Goal: Task Accomplishment & Management: Use online tool/utility

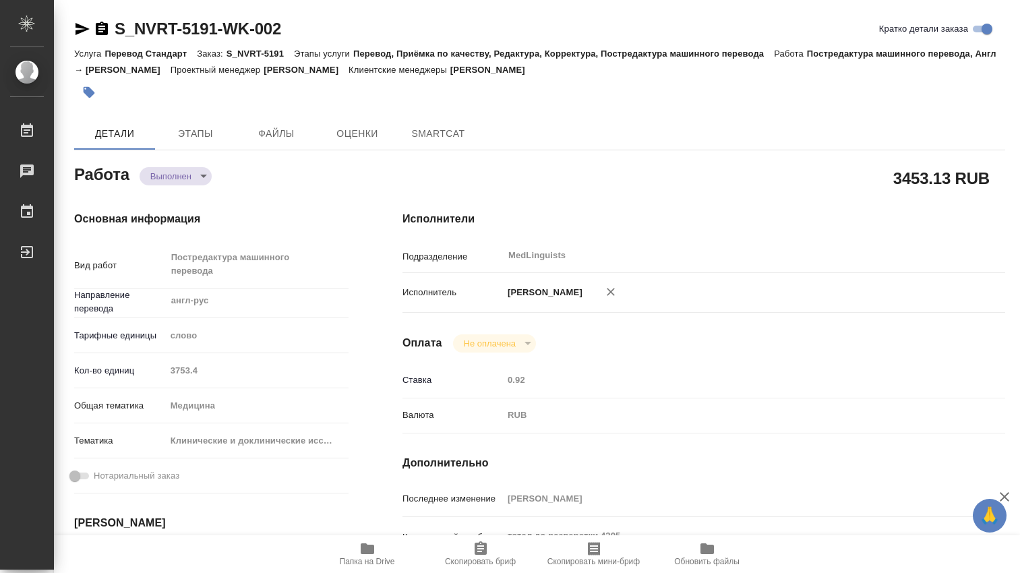
type textarea "x"
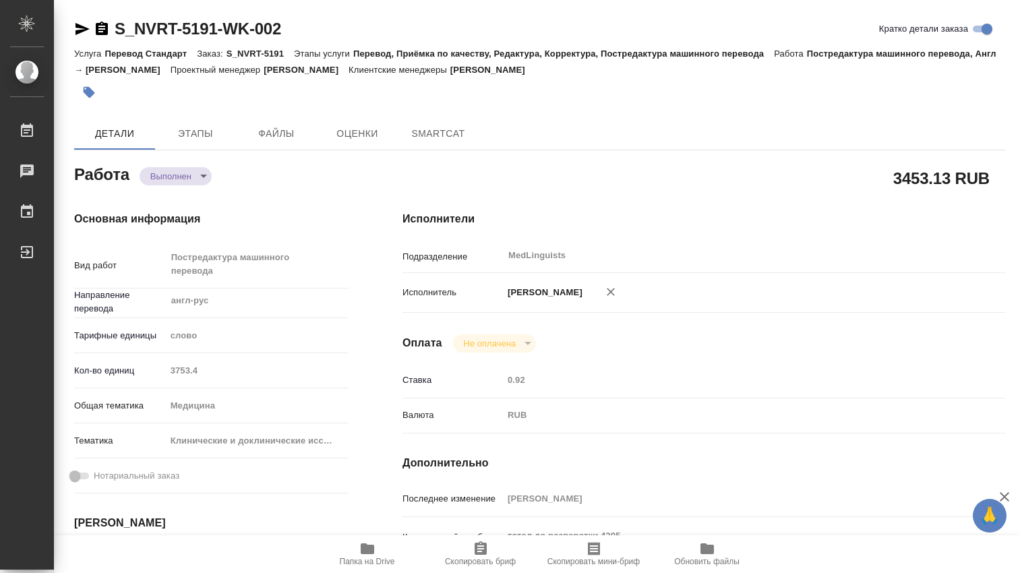
type textarea "x"
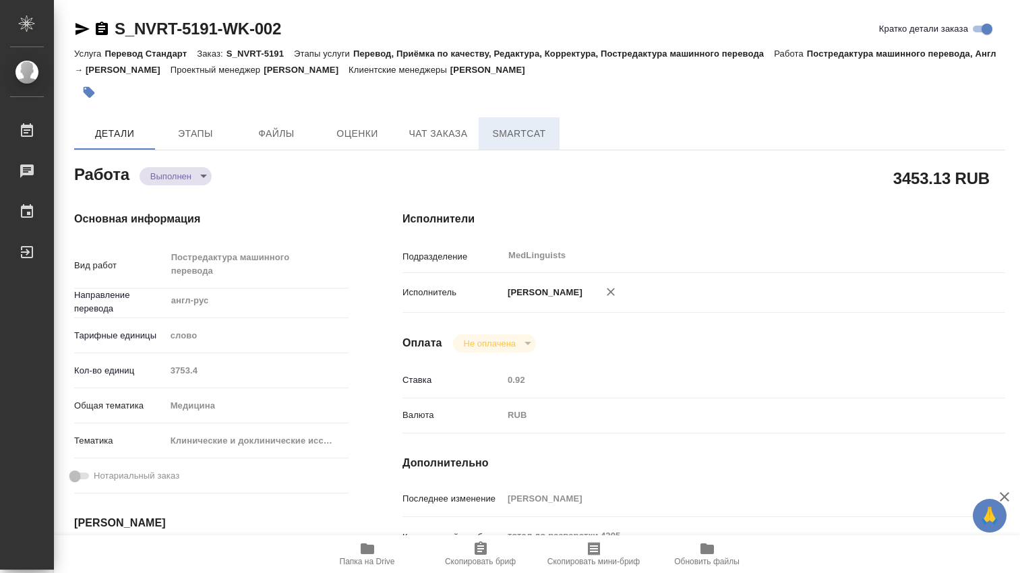
type textarea "x"
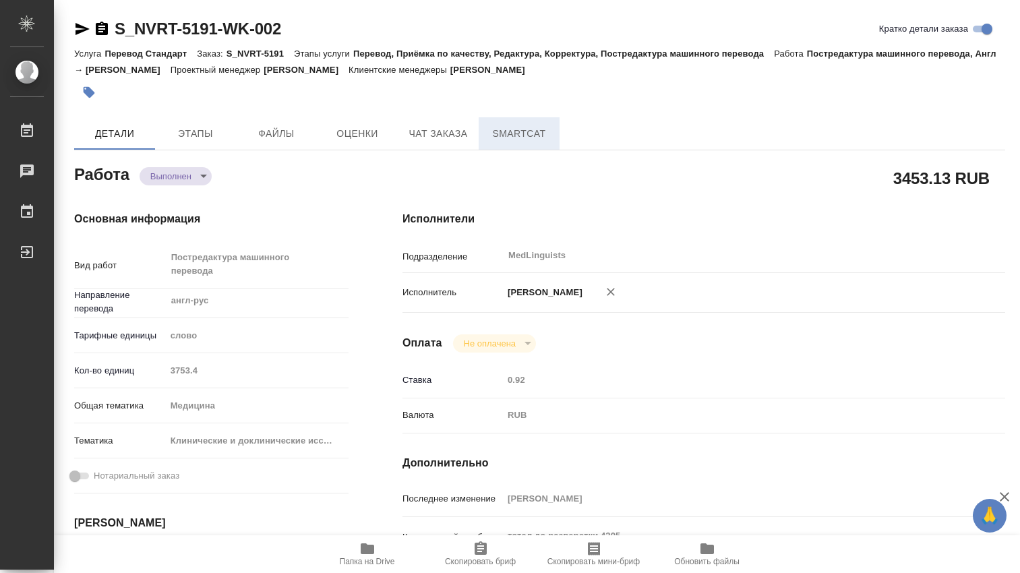
click at [529, 140] on span "SmartCat" at bounding box center [519, 133] width 65 height 17
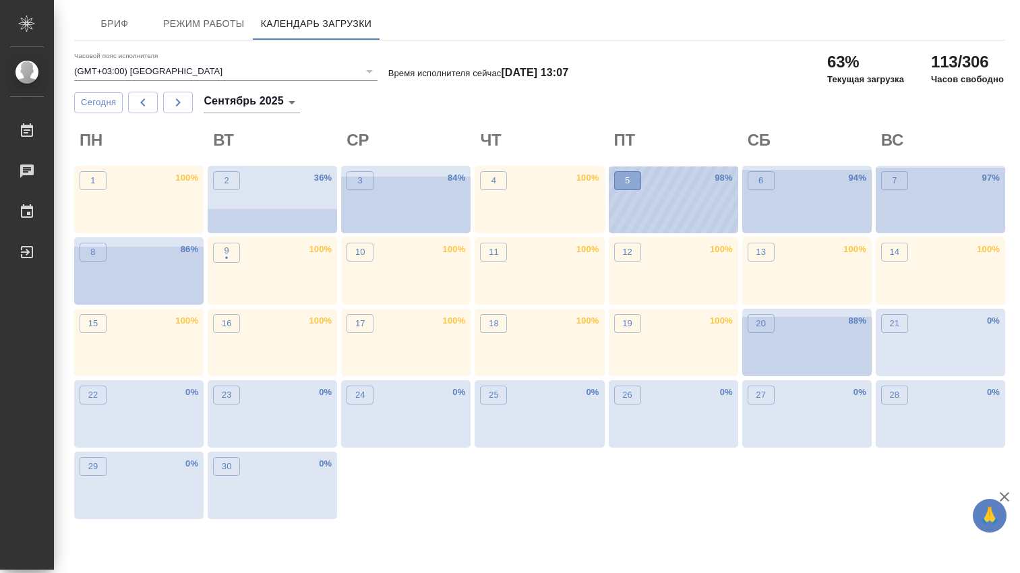
click at [626, 177] on p "5" at bounding box center [627, 180] width 5 height 13
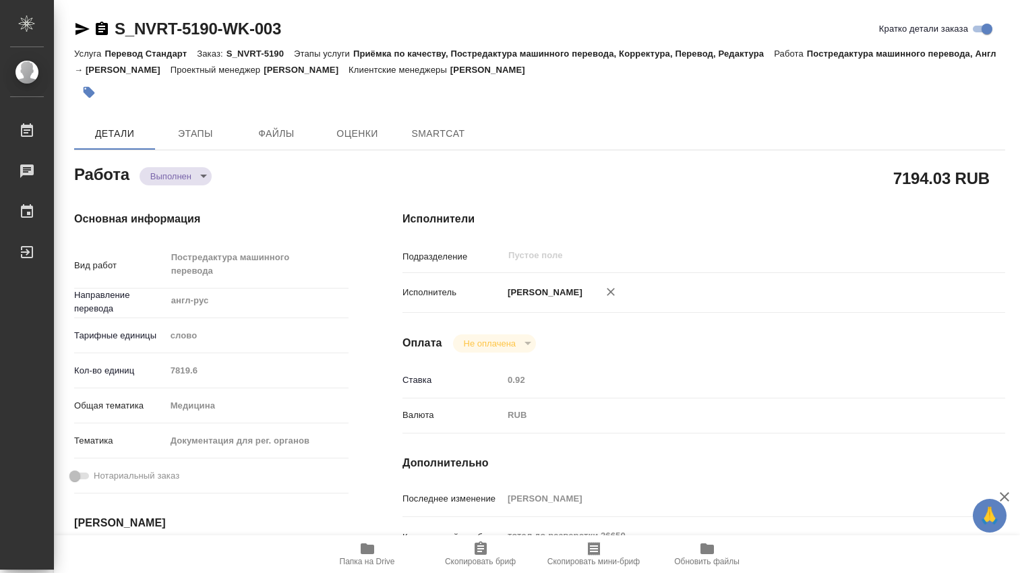
type textarea "x"
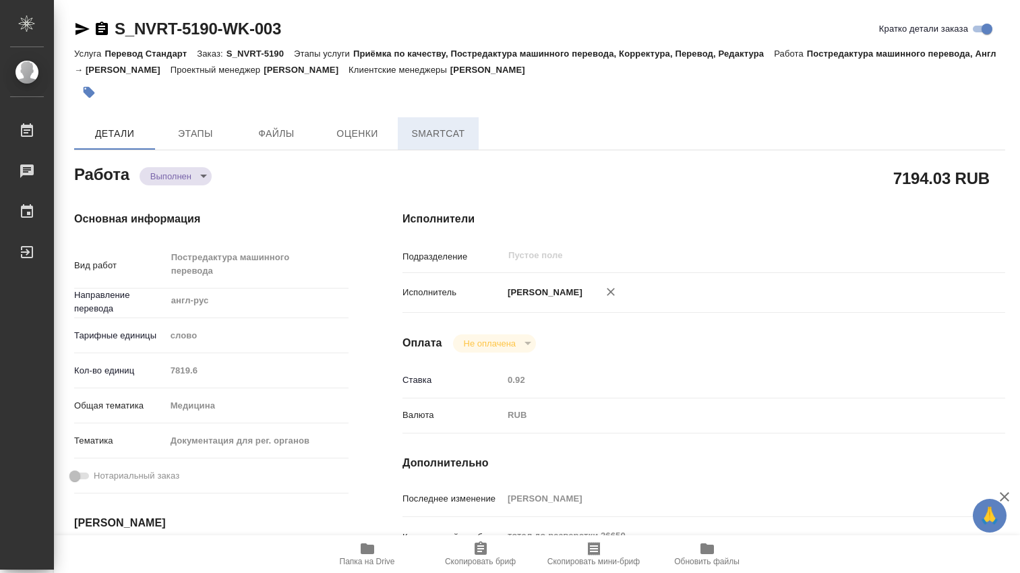
type textarea "x"
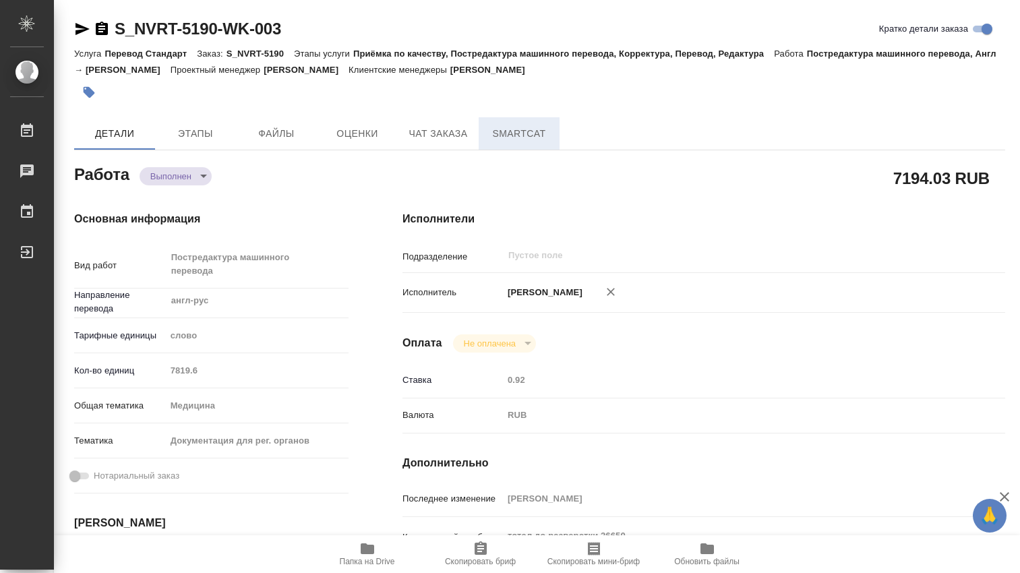
click at [508, 132] on span "SmartCat" at bounding box center [519, 133] width 65 height 17
type textarea "x"
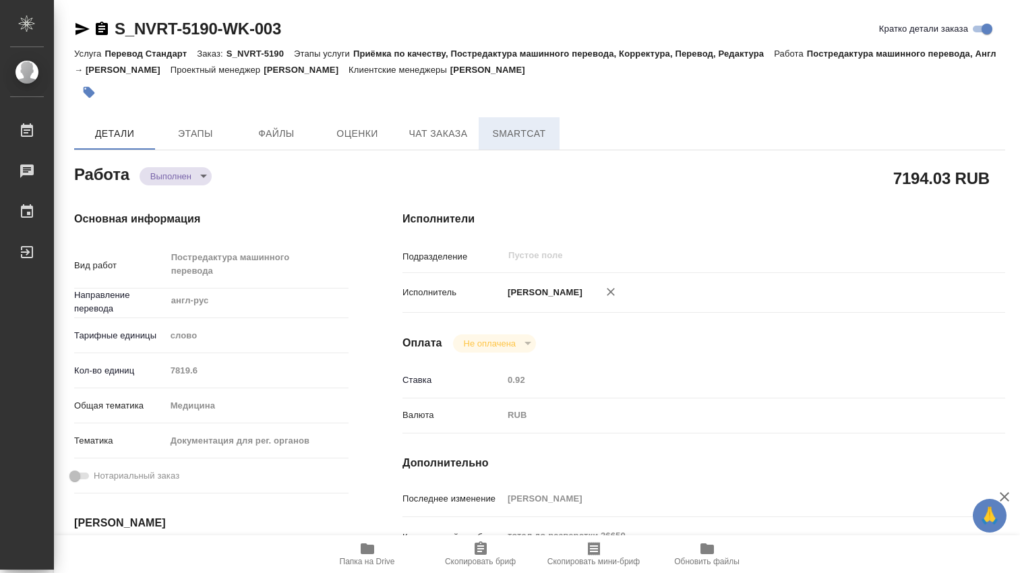
type textarea "x"
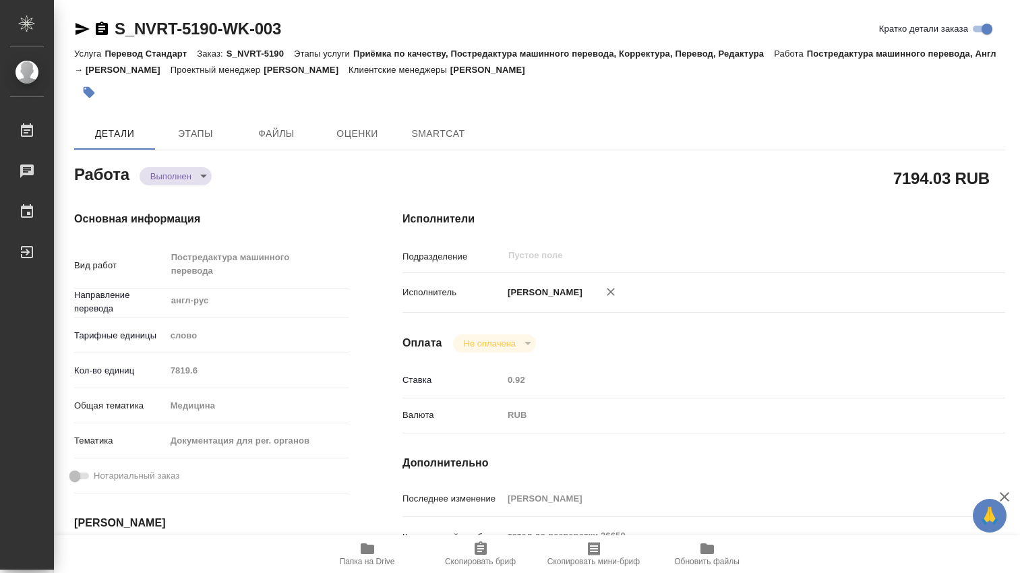
type textarea "x"
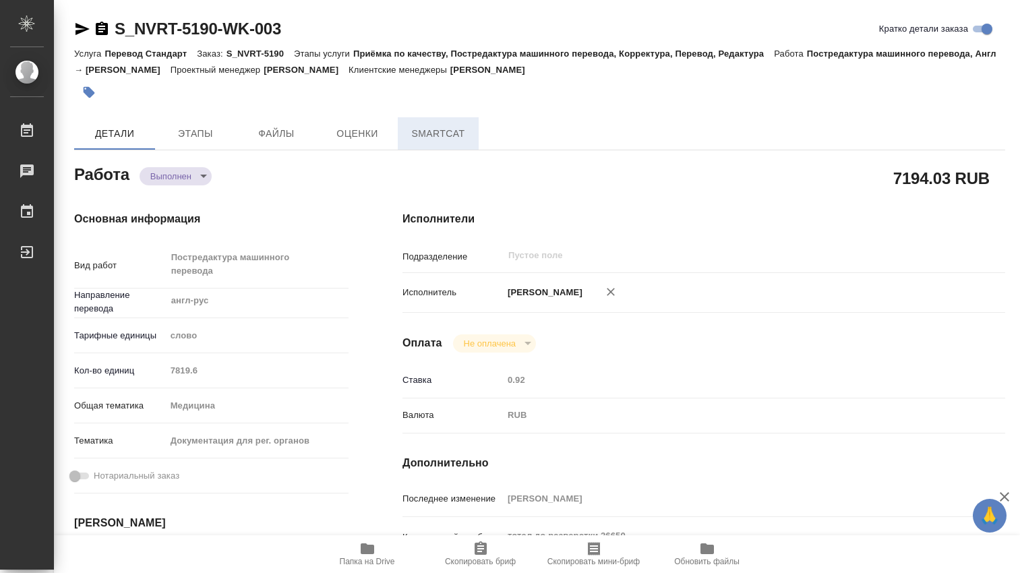
type textarea "x"
click at [449, 127] on span "Чат заказа" at bounding box center [438, 133] width 65 height 17
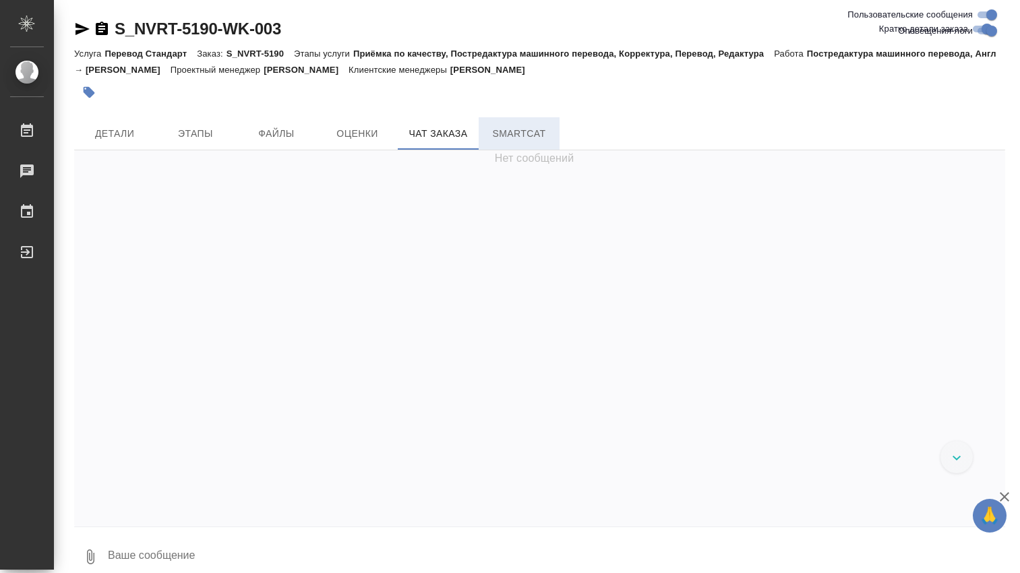
click at [516, 132] on span "SmartCat" at bounding box center [519, 133] width 65 height 17
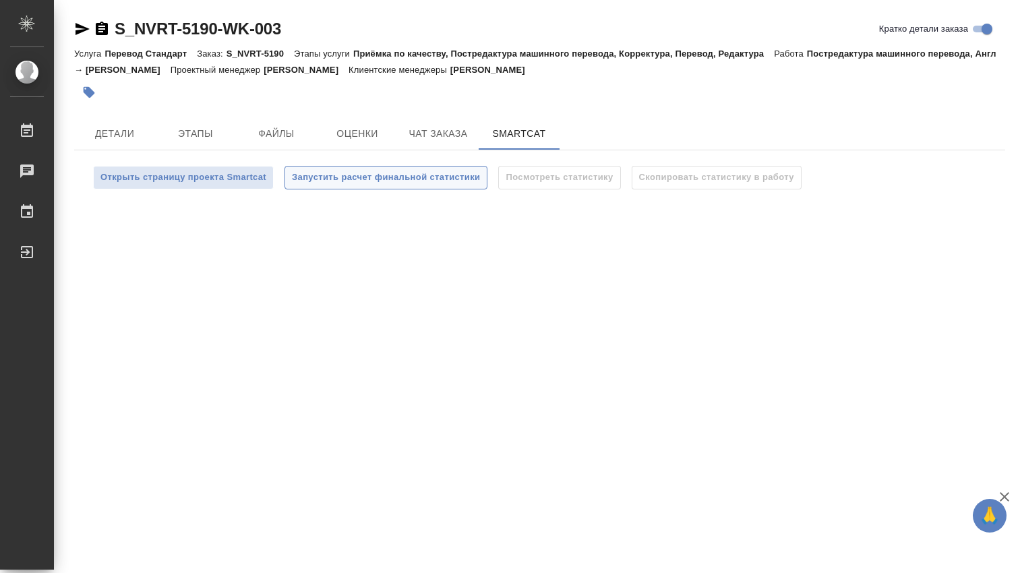
click at [367, 176] on span "Запустить расчет финальной статистики" at bounding box center [386, 178] width 188 height 16
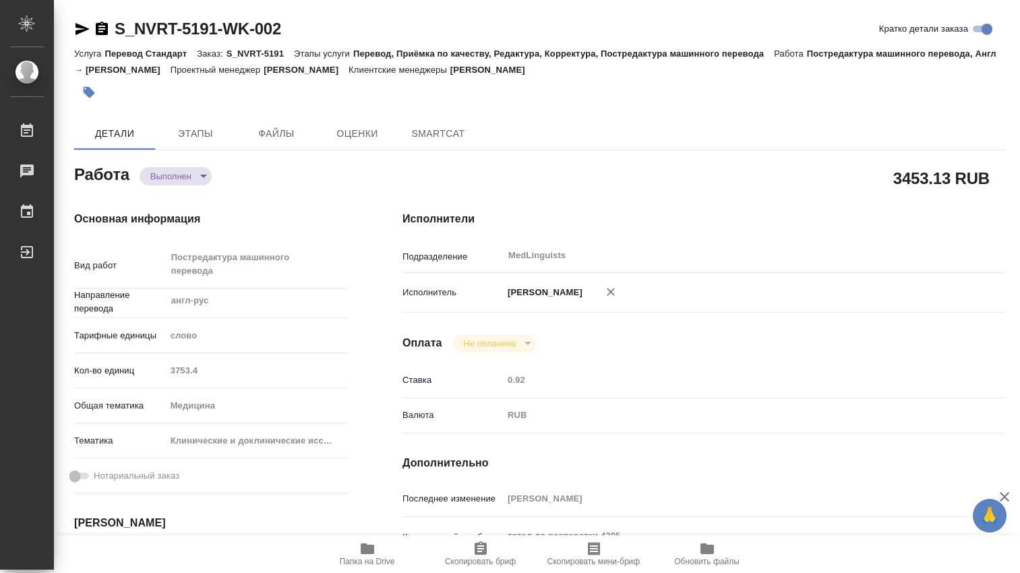
type textarea "x"
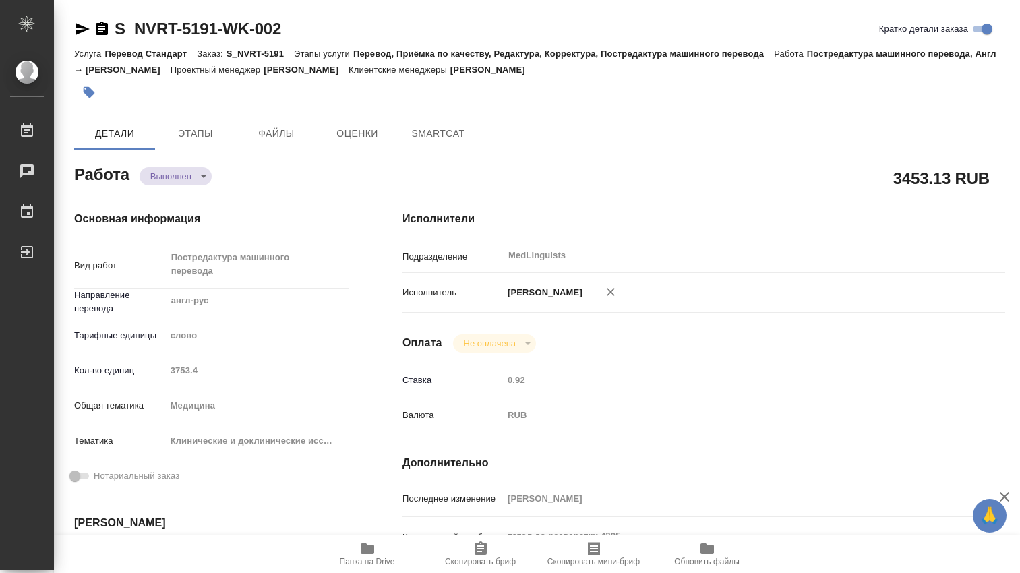
type textarea "x"
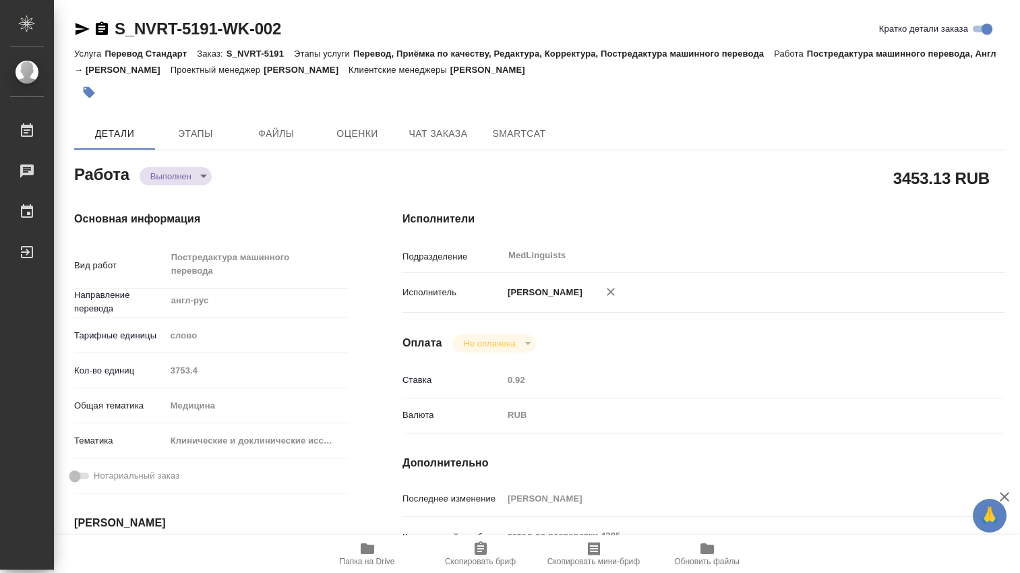
type textarea "x"
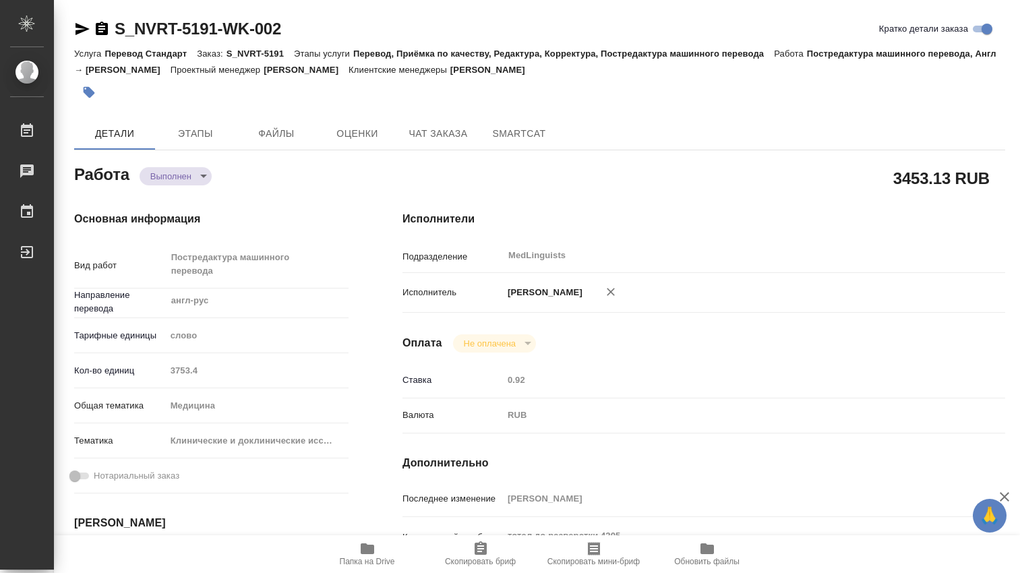
type textarea "x"
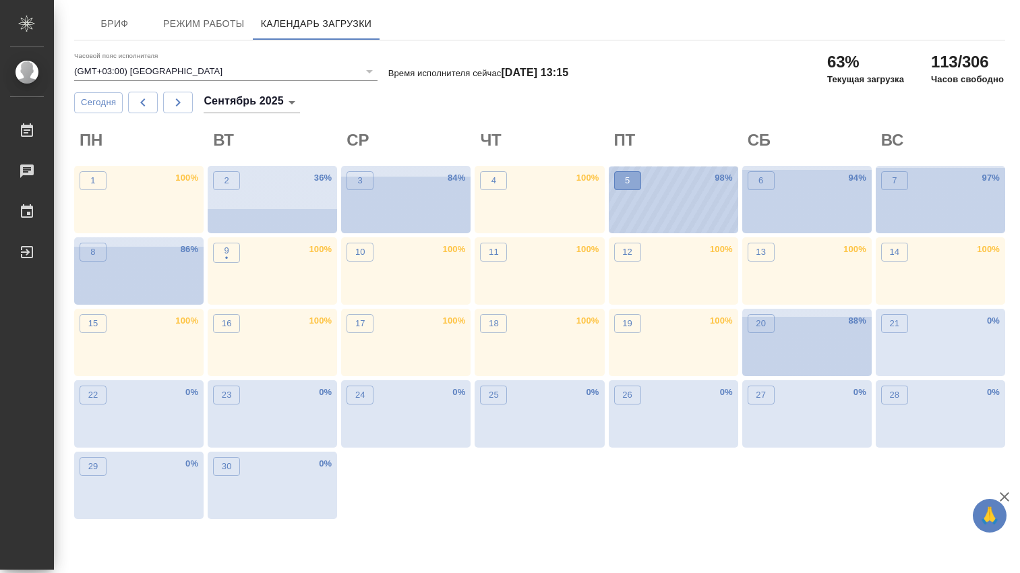
click at [634, 178] on button "5" at bounding box center [627, 180] width 27 height 19
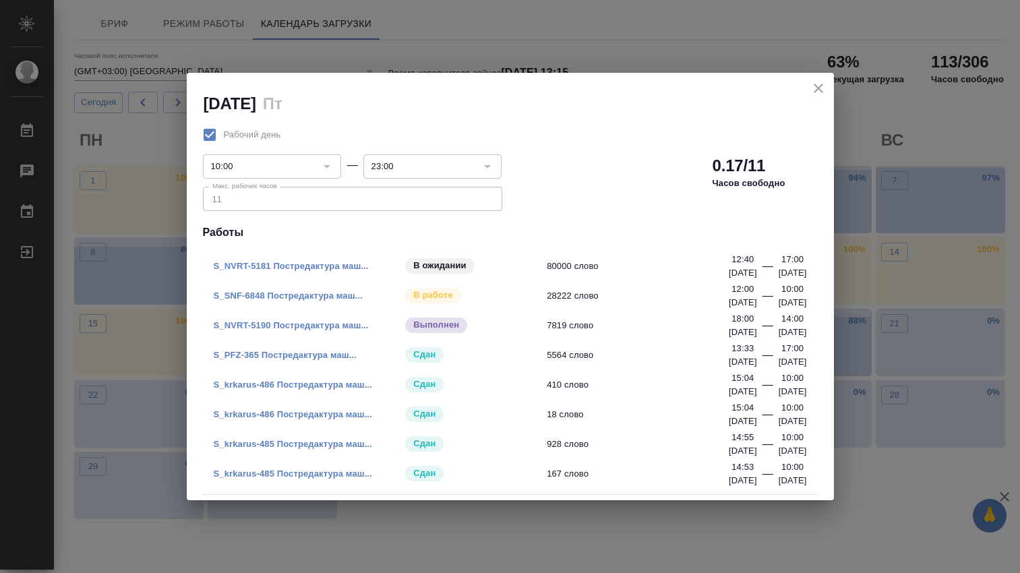
click at [301, 266] on link "S_NVRT-5181 Постредактура маш..." at bounding box center [291, 266] width 155 height 10
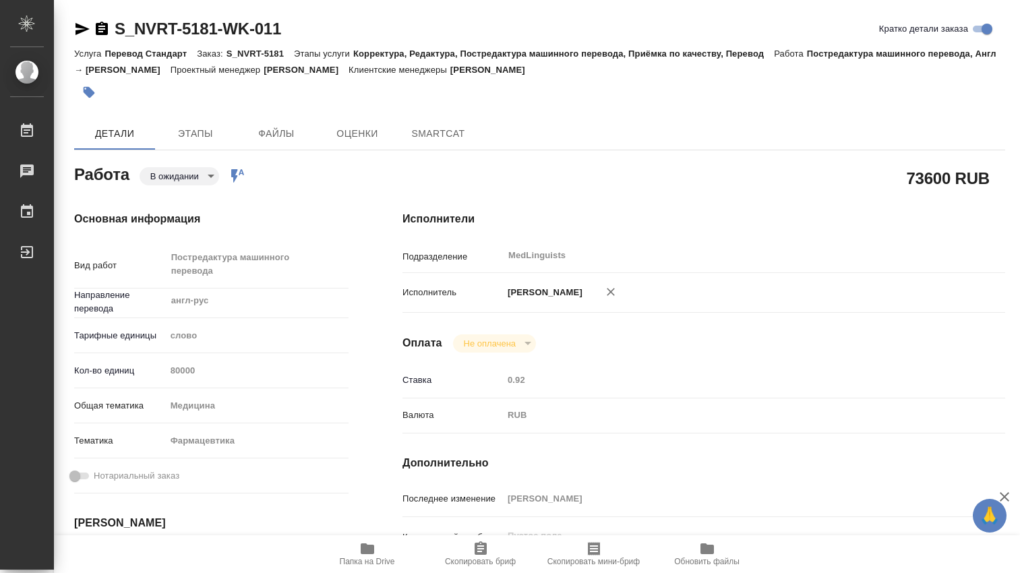
type textarea "x"
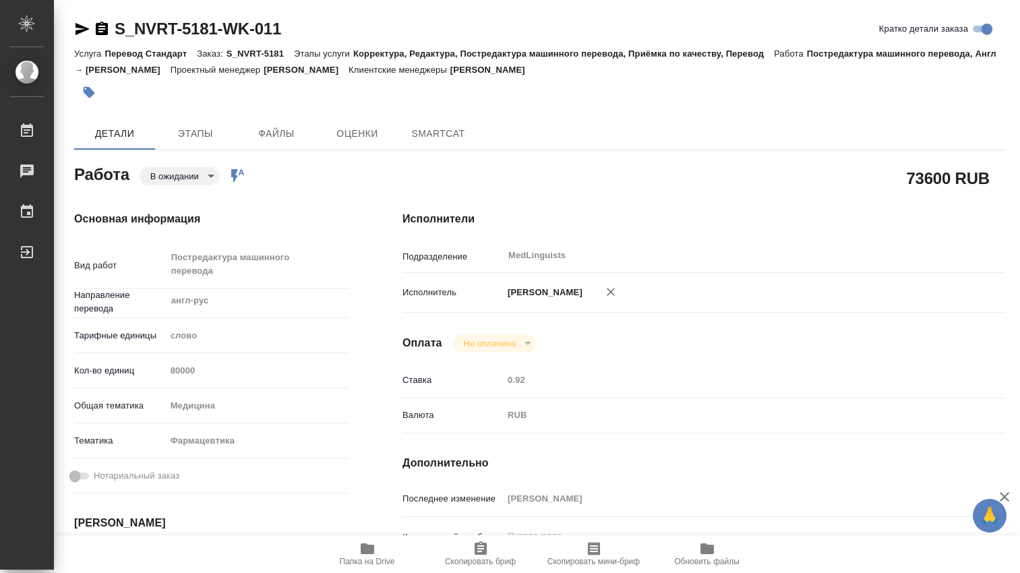
type textarea "x"
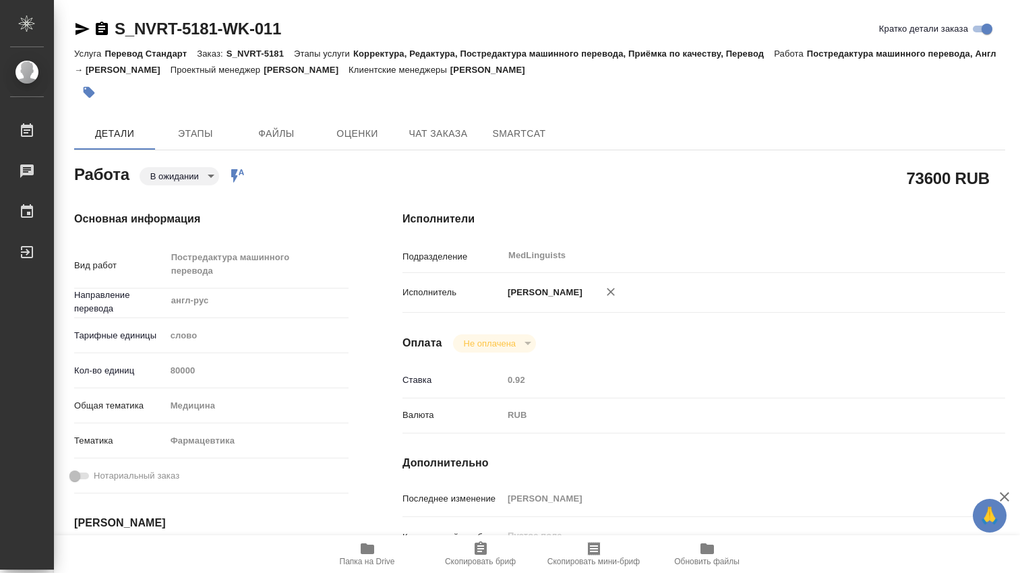
type textarea "x"
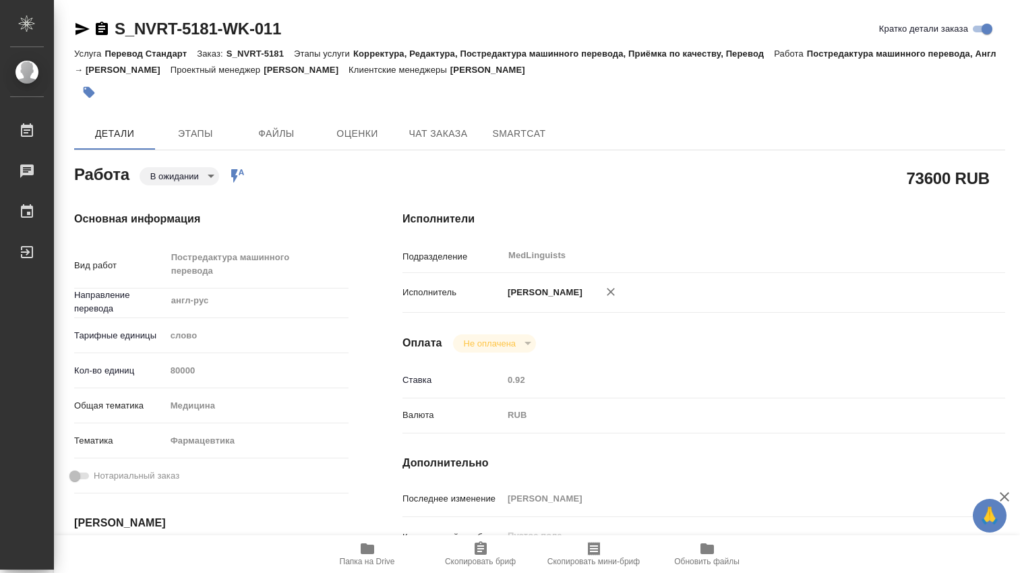
type textarea "x"
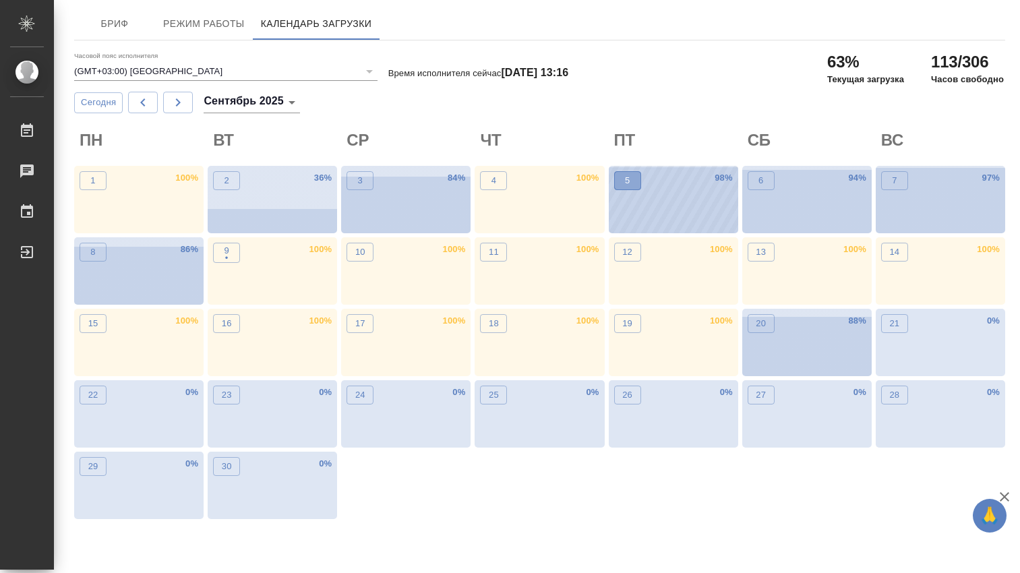
click at [621, 180] on span "5" at bounding box center [627, 180] width 13 height 13
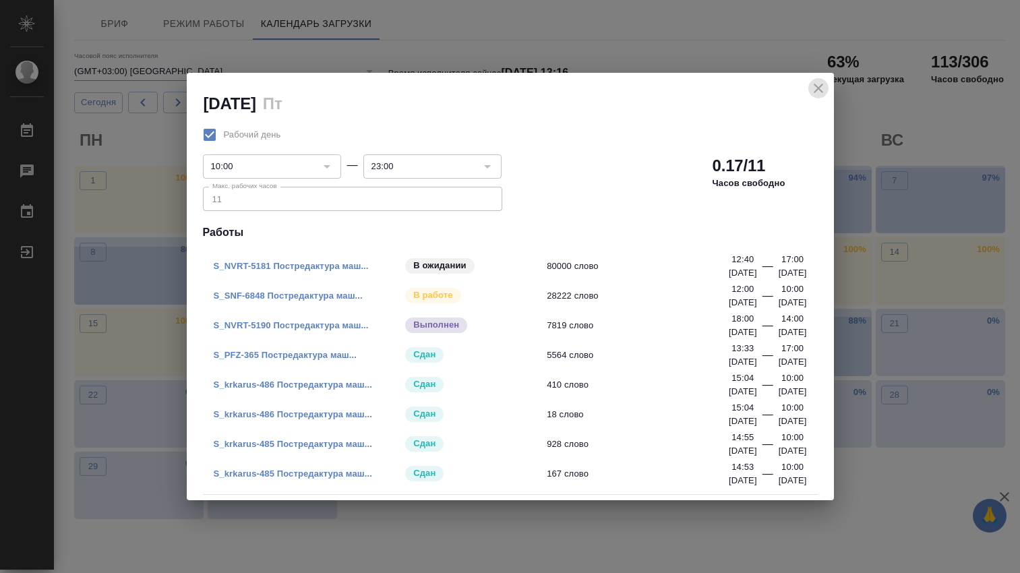
click at [820, 90] on icon "close" at bounding box center [818, 88] width 9 height 9
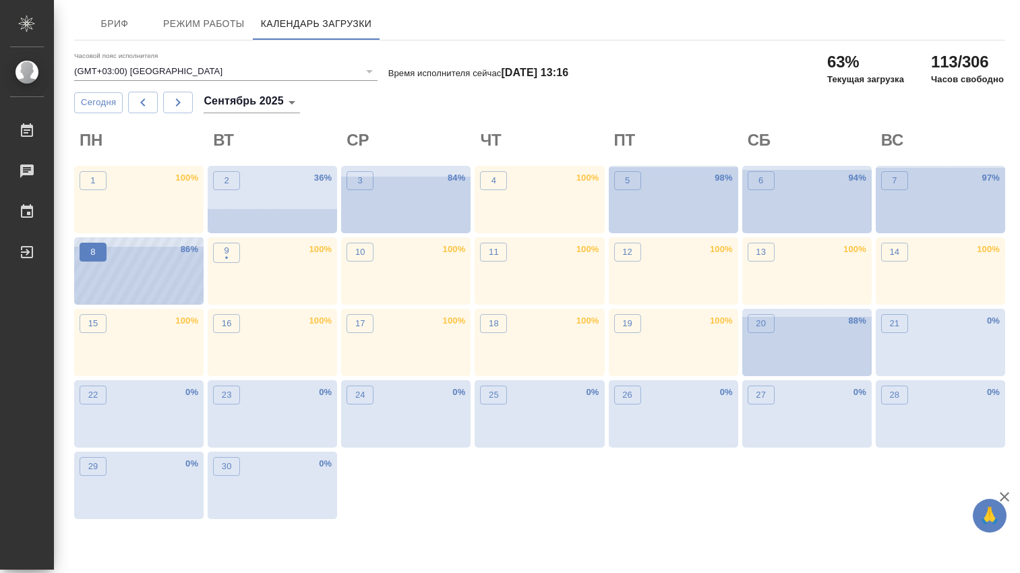
click at [90, 246] on span "8" at bounding box center [92, 251] width 13 height 13
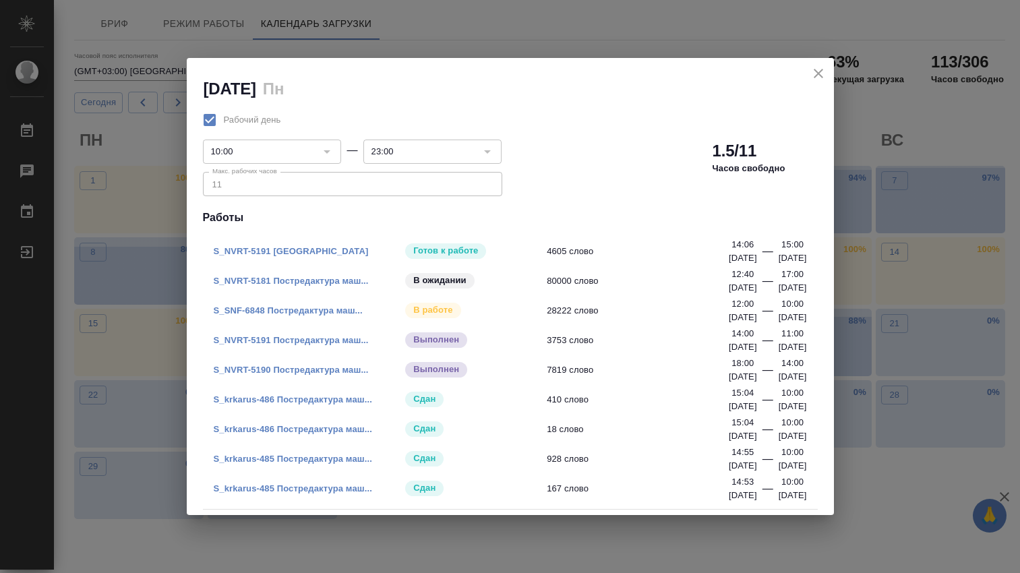
click at [293, 248] on link "S_NVRT-5191 [GEOGRAPHIC_DATA]" at bounding box center [291, 251] width 155 height 10
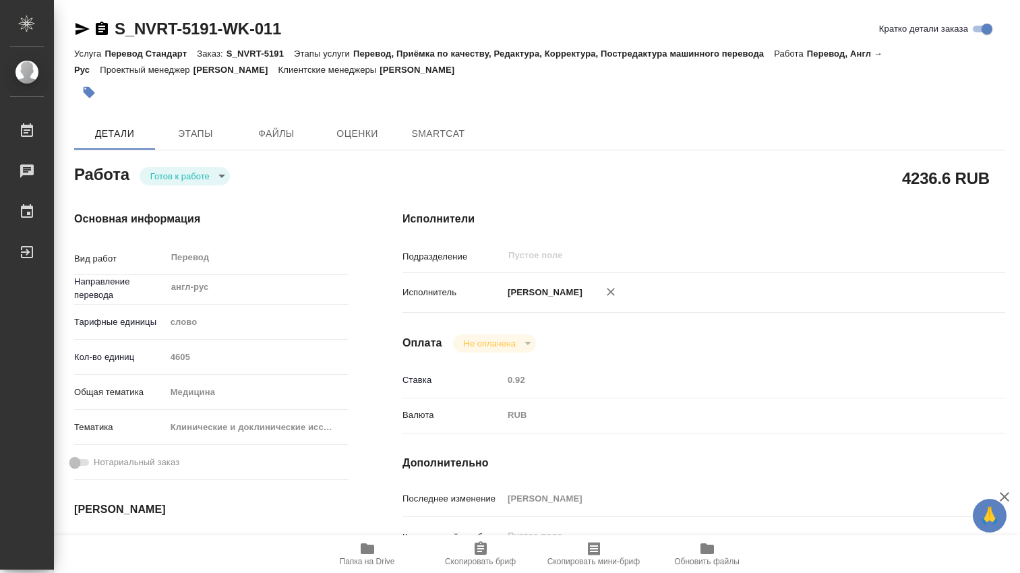
type textarea "x"
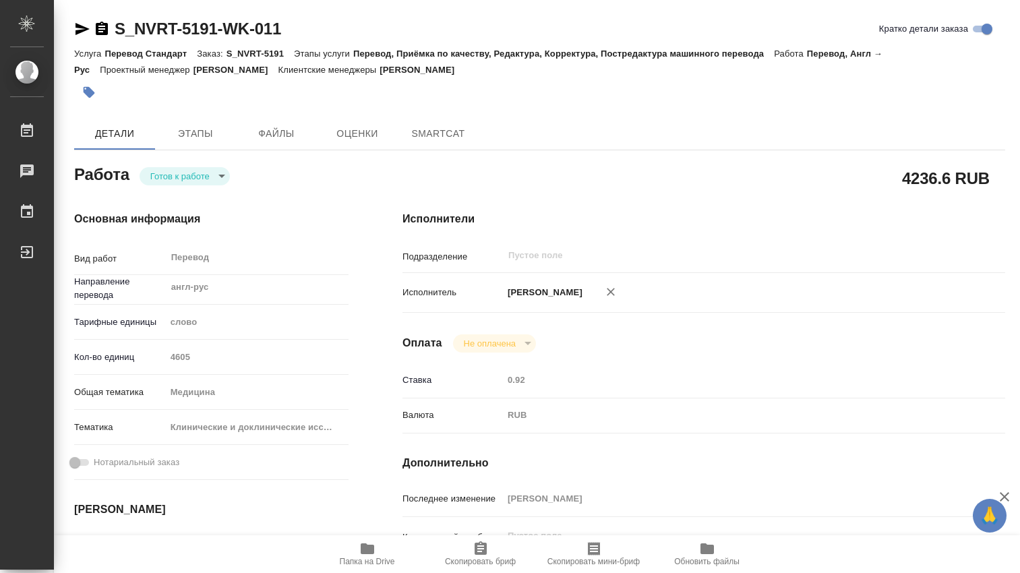
type textarea "x"
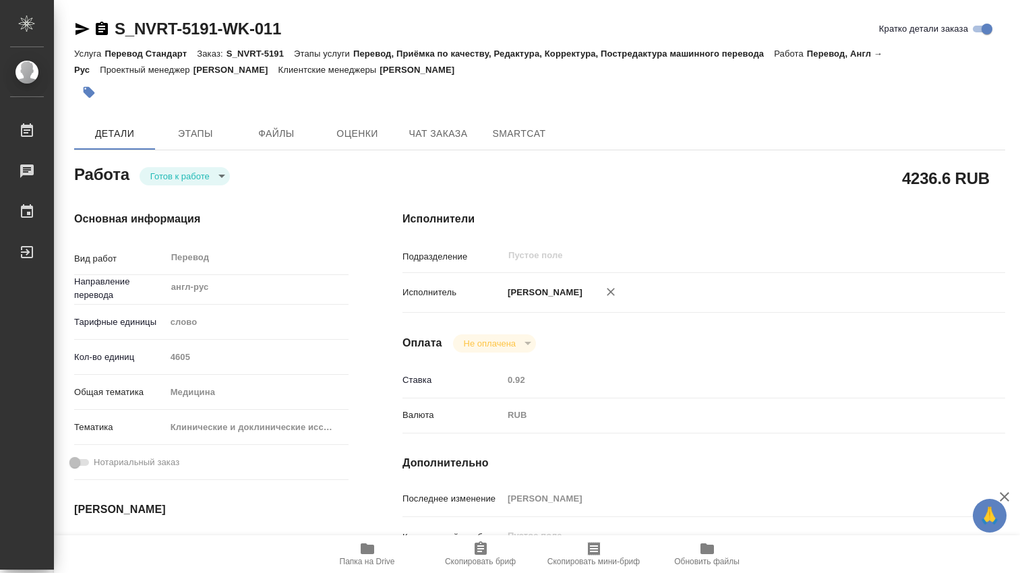
type textarea "x"
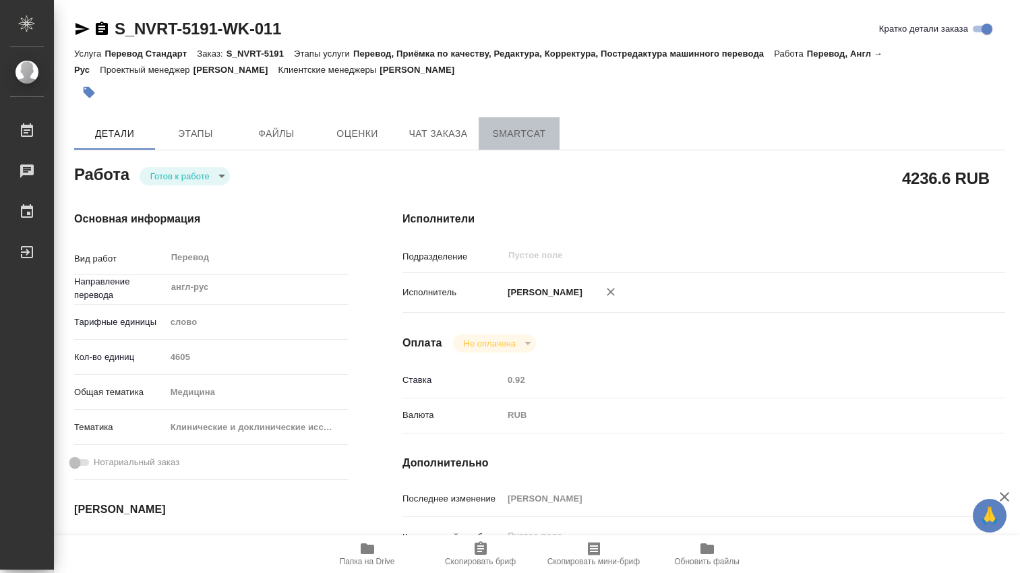
click at [522, 137] on span "SmartCat" at bounding box center [519, 133] width 65 height 17
type textarea "x"
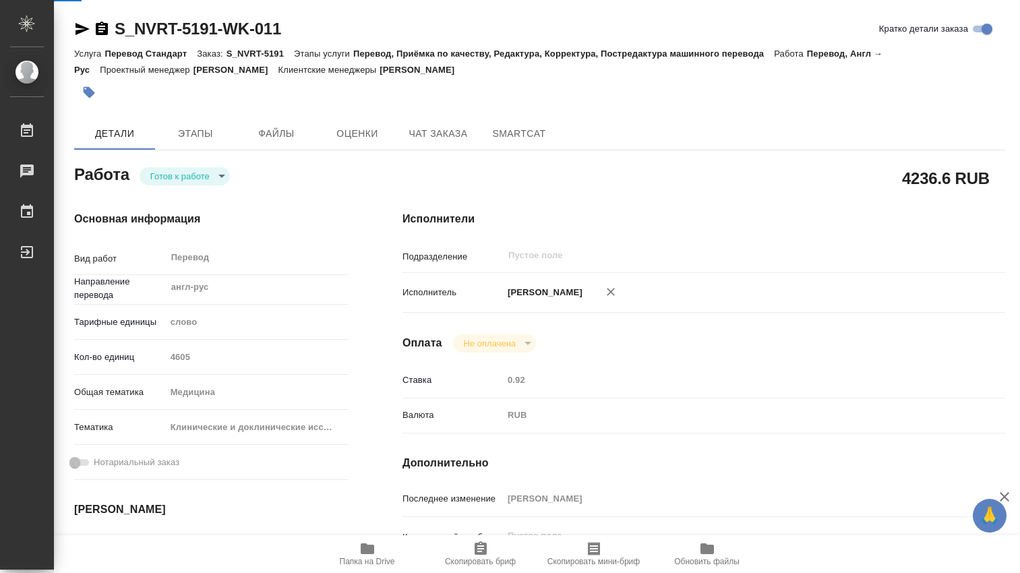
type textarea "x"
